Goal: Task Accomplishment & Management: Use online tool/utility

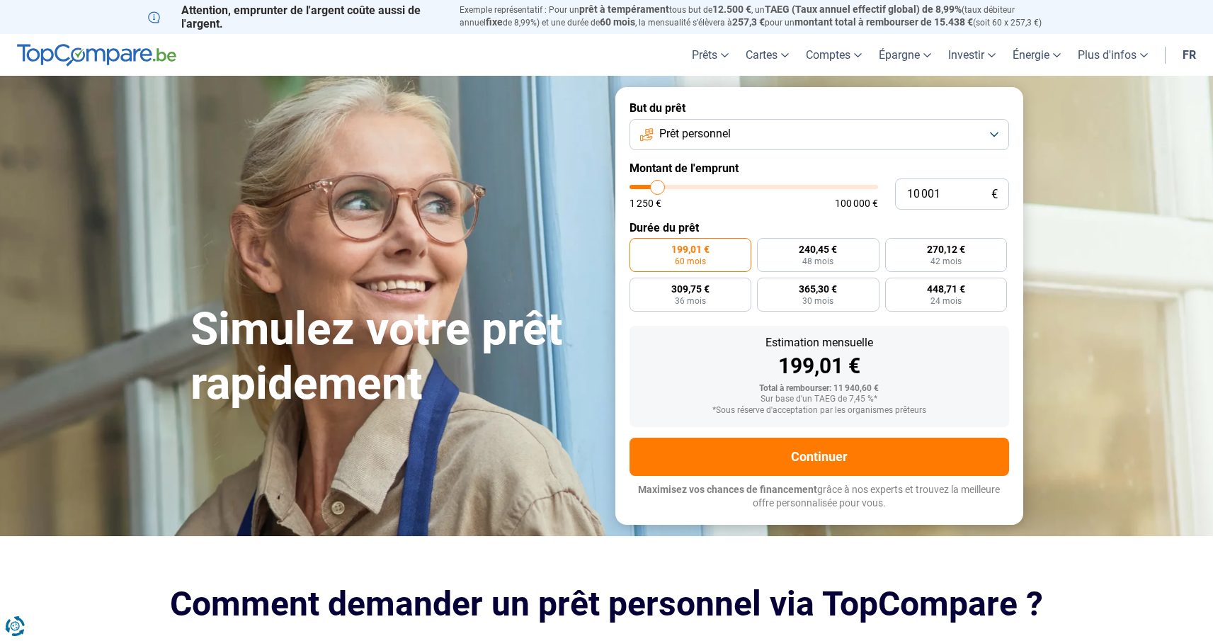
type input "53 750"
type input "53750"
click at [761, 187] on input "range" at bounding box center [754, 187] width 249 height 4
radio input "false"
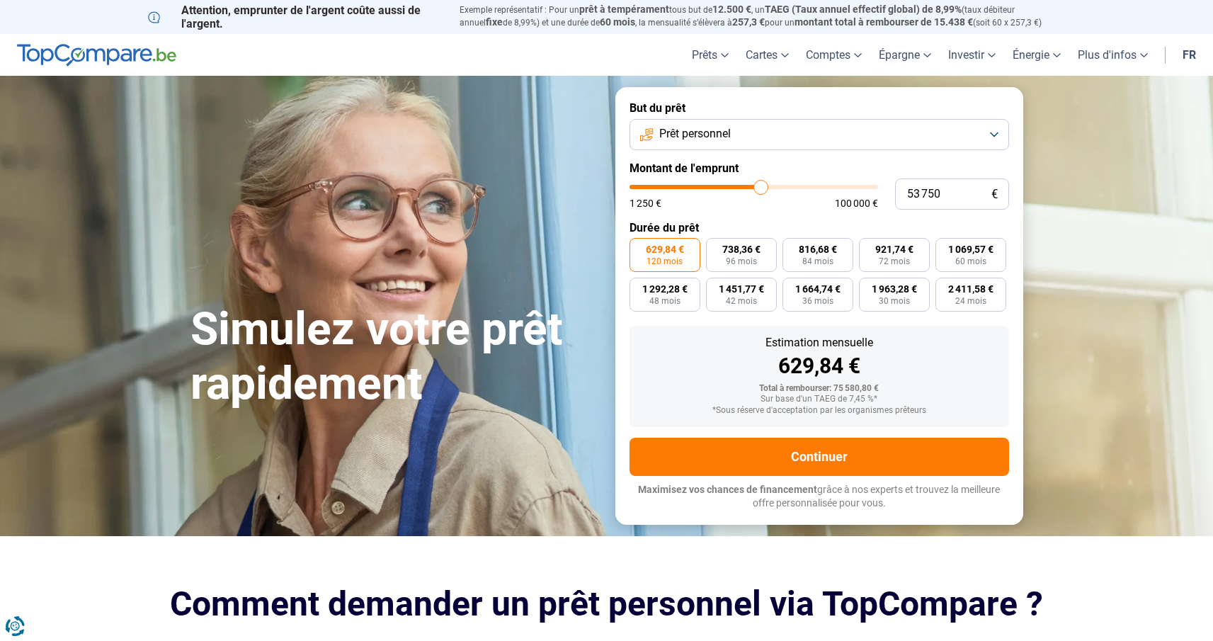
type input "32 250"
type input "32250"
click at [710, 186] on input "range" at bounding box center [754, 187] width 249 height 4
type input "20 000"
type input "20000"
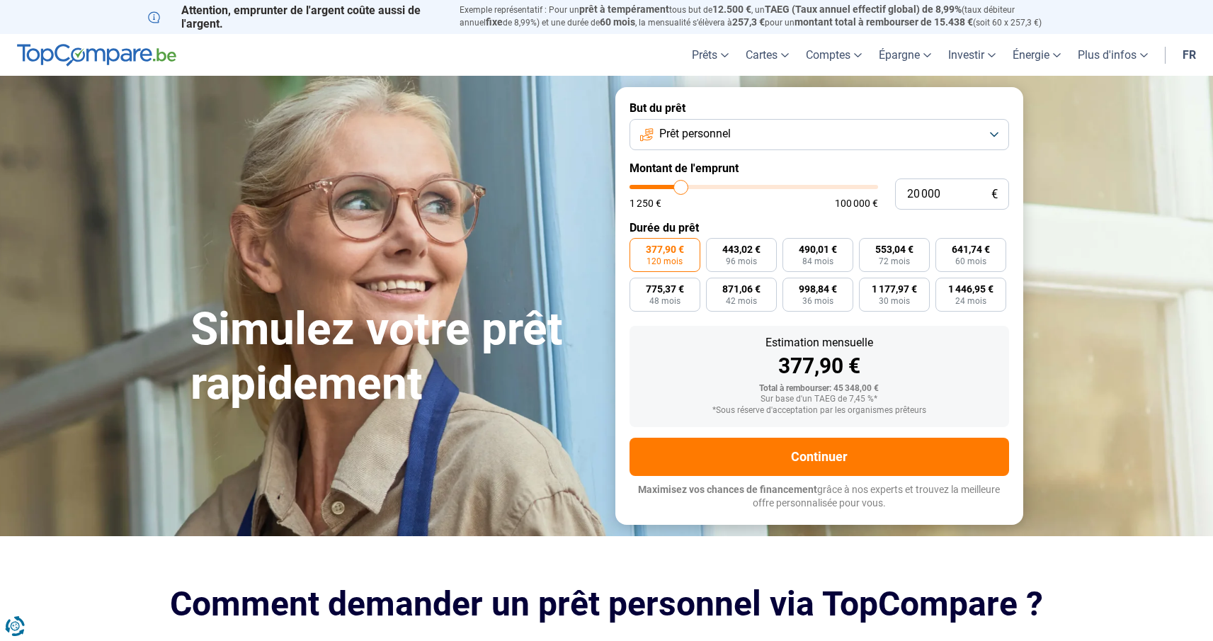
click at [681, 186] on input "range" at bounding box center [754, 187] width 249 height 4
radio input "true"
